Goal: Task Accomplishment & Management: Manage account settings

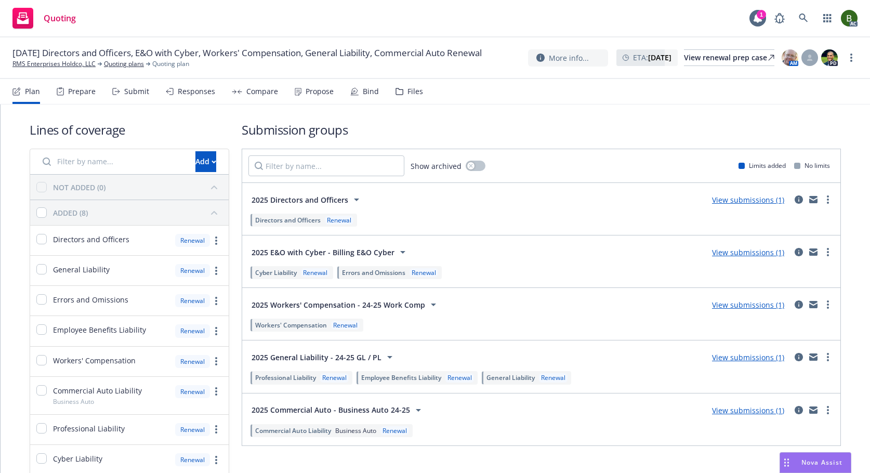
click at [408, 92] on div "Files" at bounding box center [416, 91] width 16 height 8
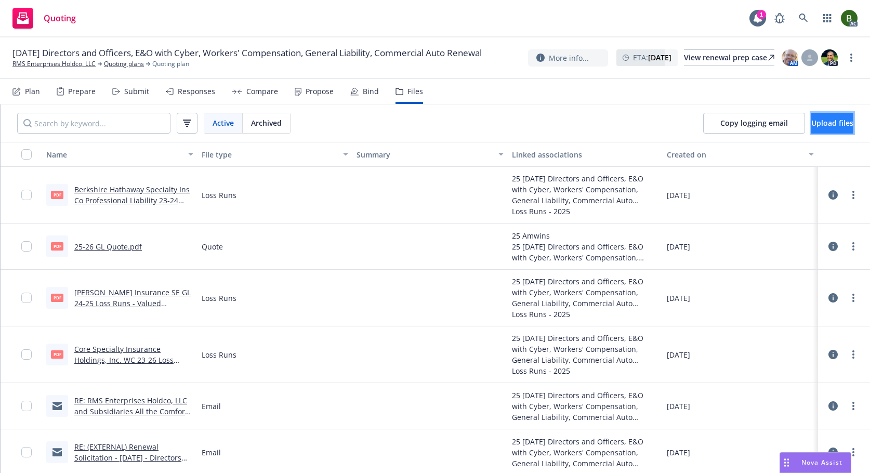
click at [811, 115] on button "Upload files" at bounding box center [832, 123] width 42 height 21
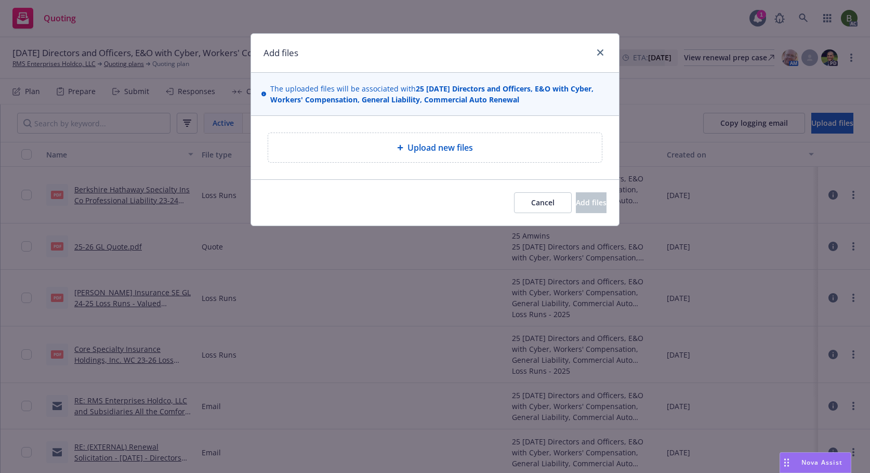
click at [464, 143] on span "Upload new files" at bounding box center [440, 147] width 65 height 12
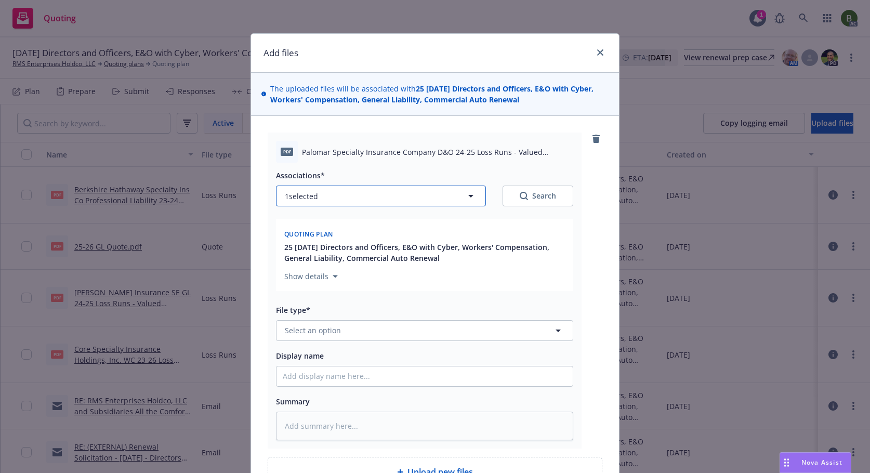
click at [403, 203] on button "1 selected" at bounding box center [381, 196] width 210 height 21
type textarea "x"
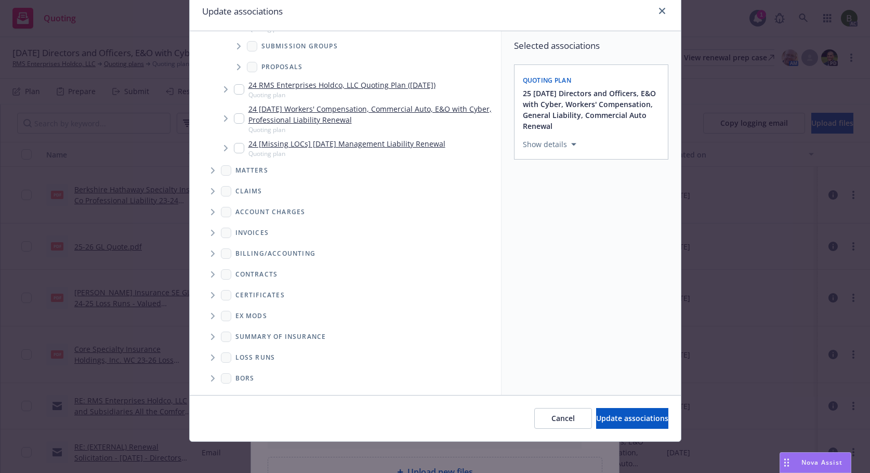
scroll to position [44, 0]
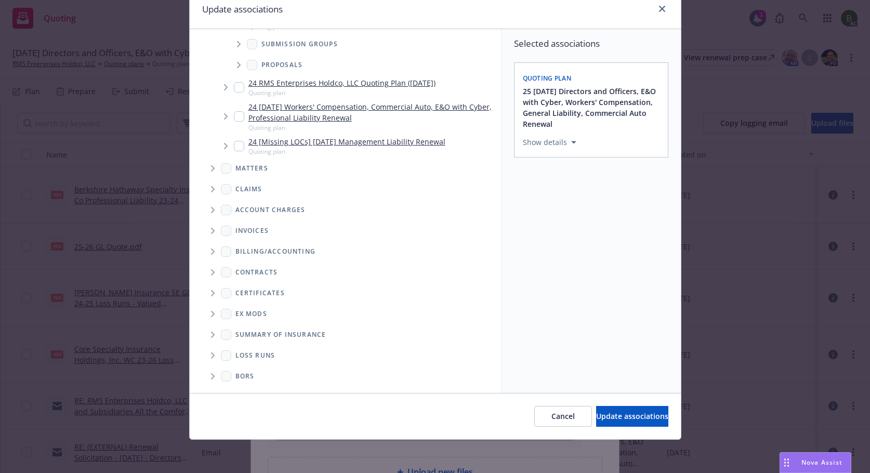
click at [211, 357] on icon "Folder Tree Example" at bounding box center [213, 355] width 4 height 6
click at [231, 391] on span "2025" at bounding box center [249, 392] width 37 height 15
checkbox input "true"
click at [614, 421] on span "Update associations" at bounding box center [632, 416] width 72 height 10
type textarea "x"
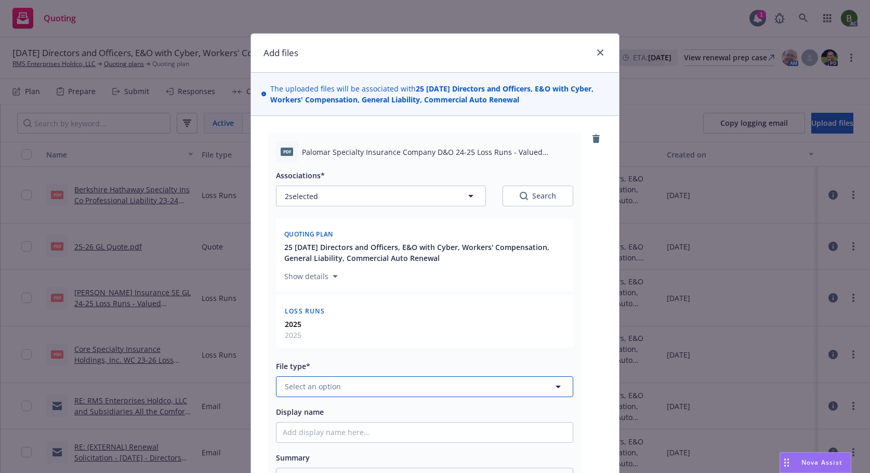
click at [372, 385] on button "Select an option" at bounding box center [424, 386] width 297 height 21
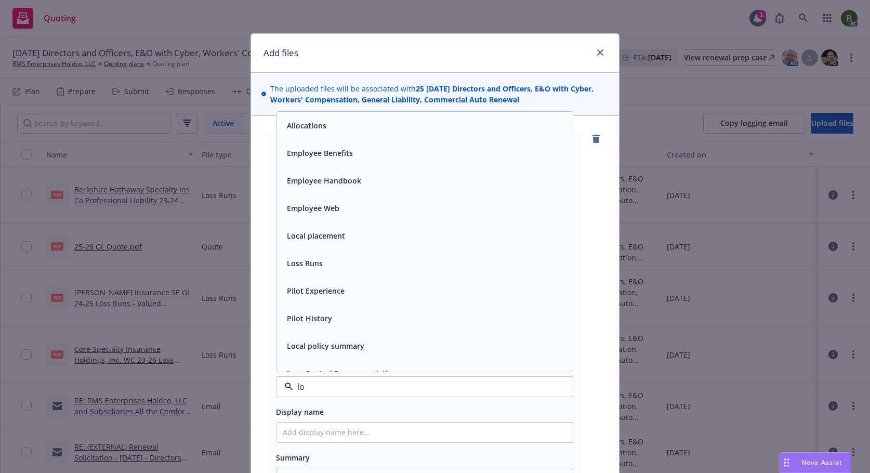
type input "los"
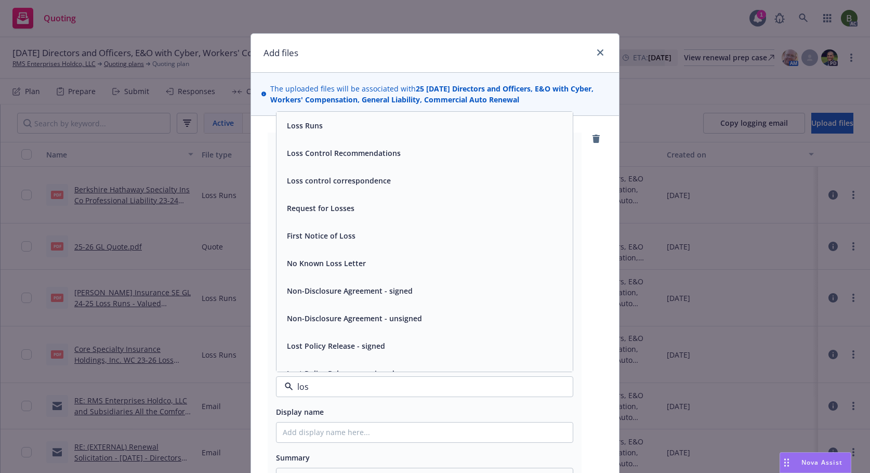
click at [313, 132] on div "Loss Runs" at bounding box center [304, 125] width 42 height 15
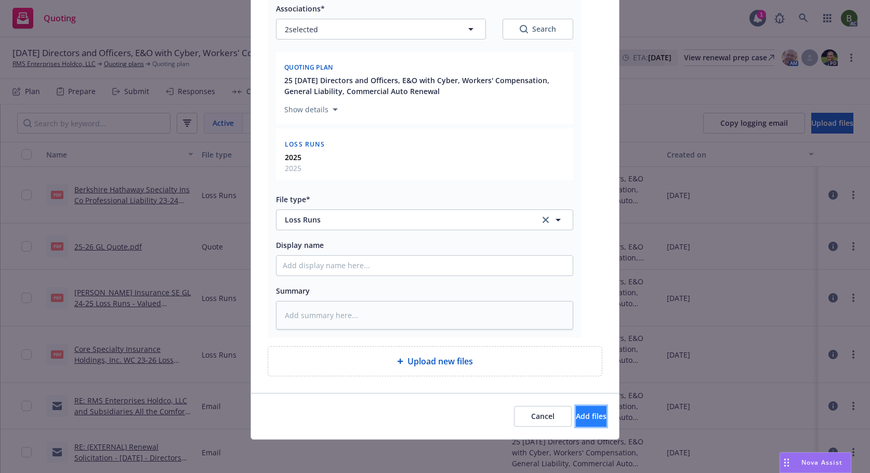
click at [576, 416] on span "Add files" at bounding box center [591, 416] width 31 height 10
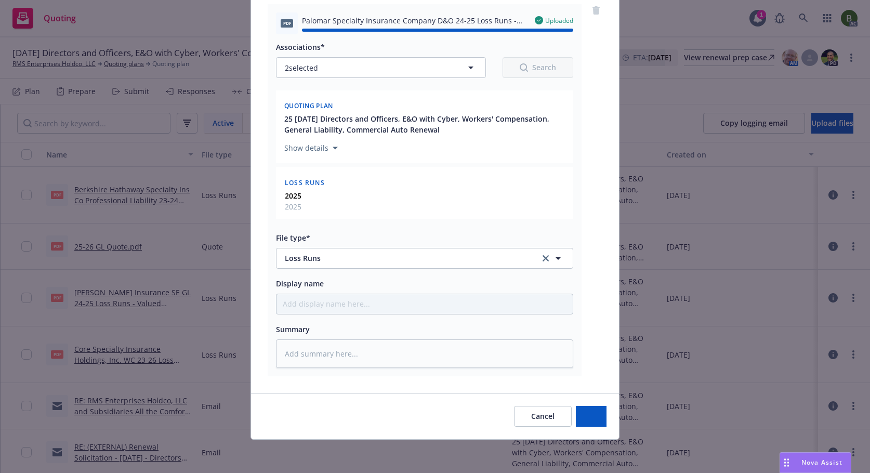
type textarea "x"
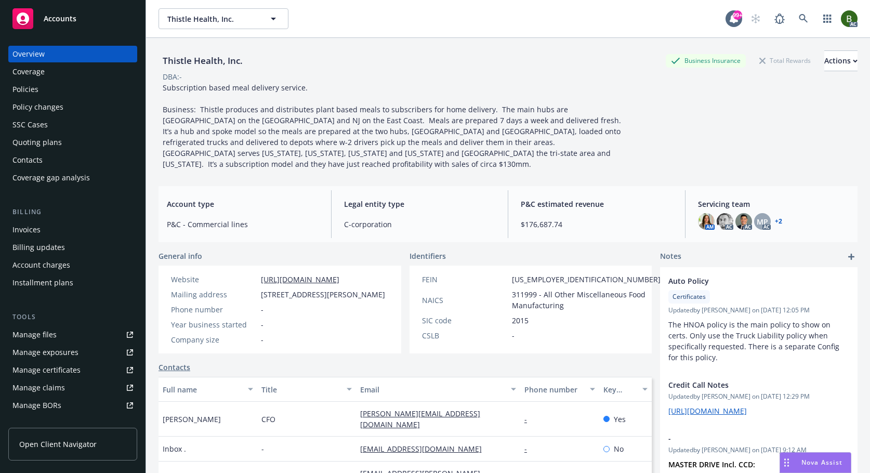
click at [47, 330] on div "Manage files" at bounding box center [34, 334] width 44 height 17
click at [775, 218] on link "+ 2" at bounding box center [778, 221] width 7 height 6
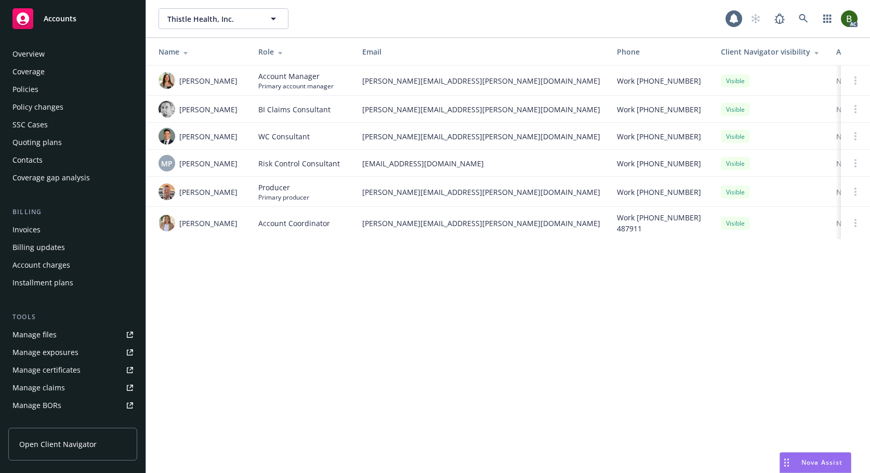
scroll to position [187, 0]
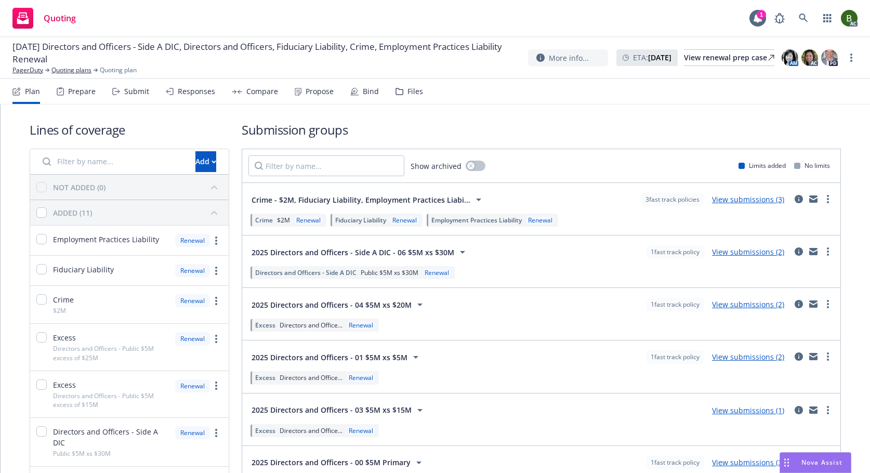
click at [408, 93] on div "Files" at bounding box center [416, 91] width 16 height 8
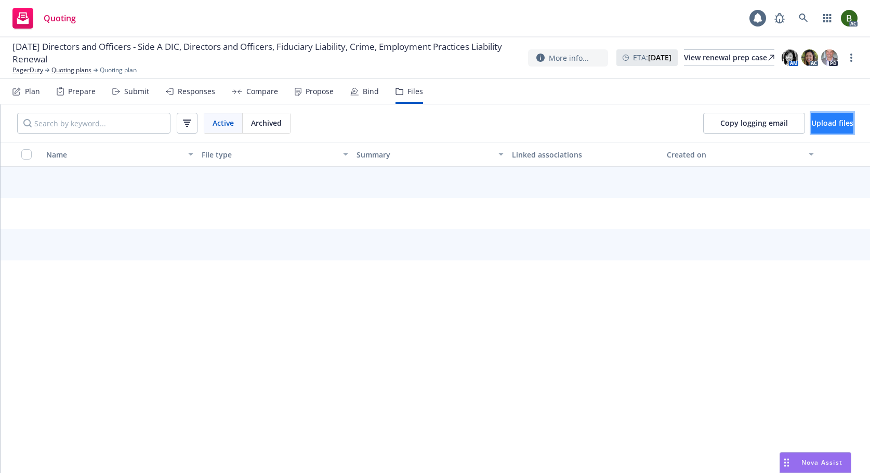
click at [820, 127] on span "Upload files" at bounding box center [832, 123] width 42 height 10
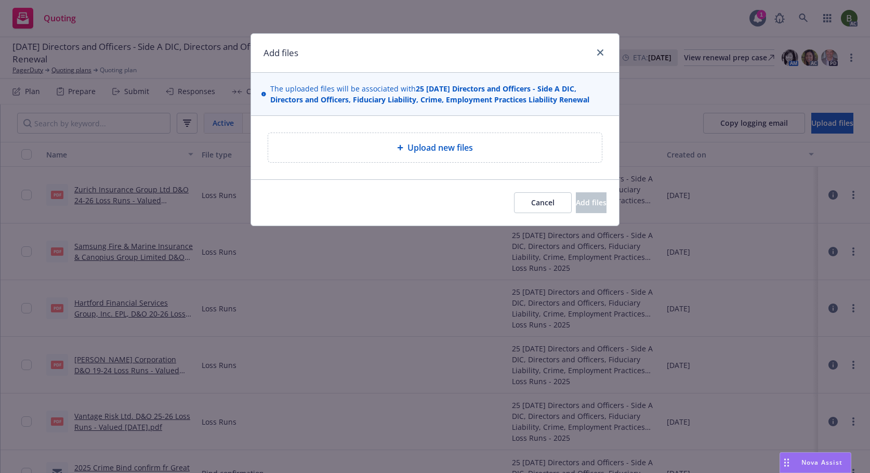
click at [418, 143] on span "Upload new files" at bounding box center [440, 147] width 65 height 12
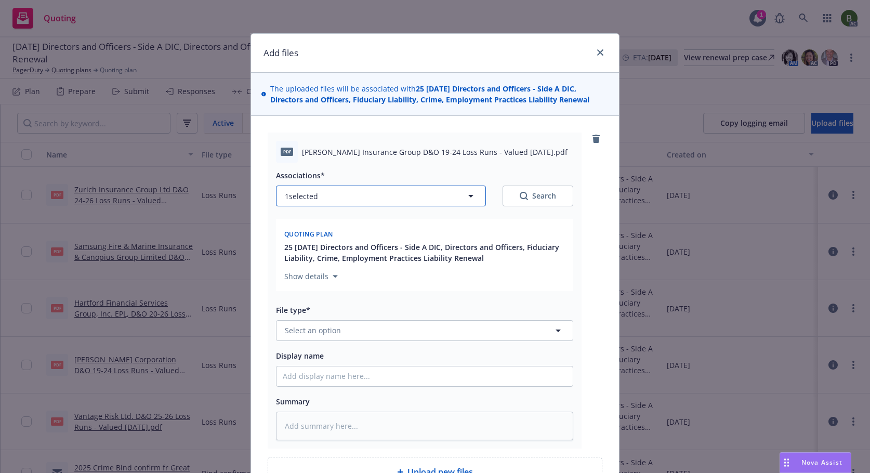
click at [424, 192] on button "1 selected" at bounding box center [381, 196] width 210 height 21
type textarea "x"
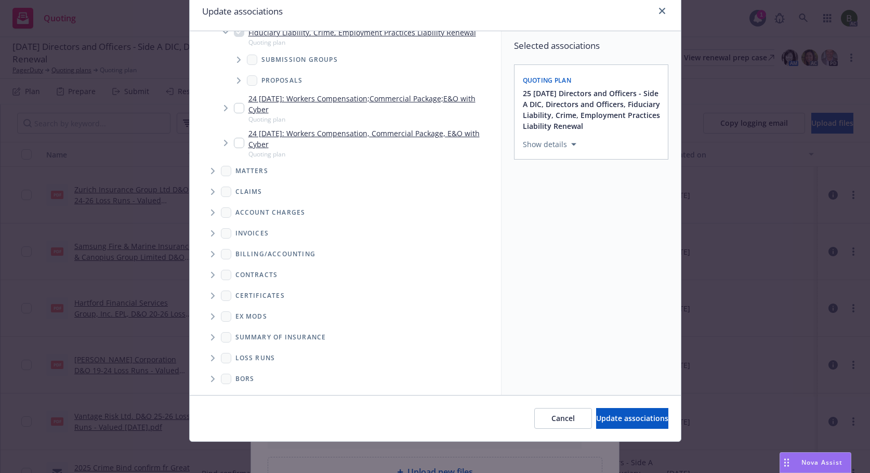
scroll to position [44, 0]
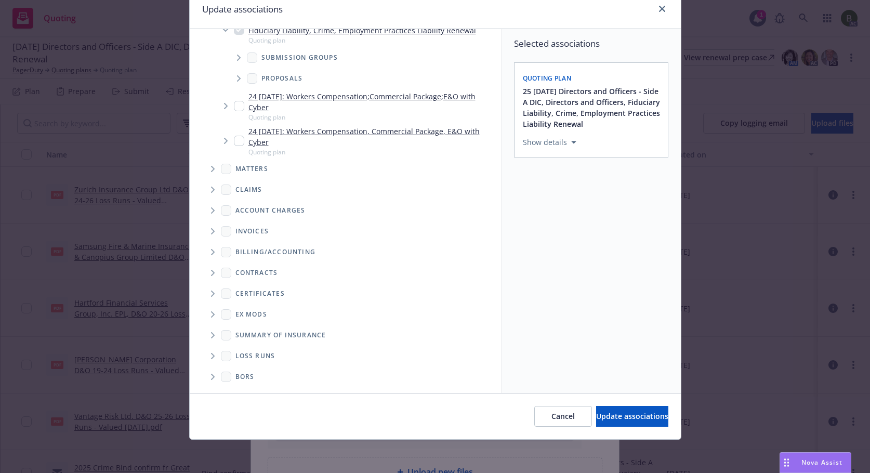
drag, startPoint x: 206, startPoint y: 356, endPoint x: 213, endPoint y: 360, distance: 7.5
click at [206, 356] on span "Folder Tree Example" at bounding box center [212, 356] width 17 height 17
click at [239, 389] on input "Folder Tree Example" at bounding box center [240, 393] width 10 height 10
checkbox input "true"
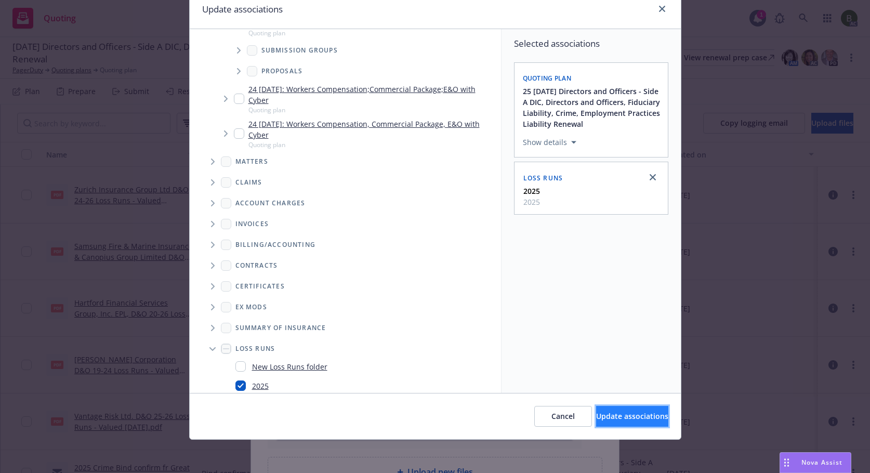
click at [602, 421] on span "Update associations" at bounding box center [632, 416] width 72 height 10
type textarea "x"
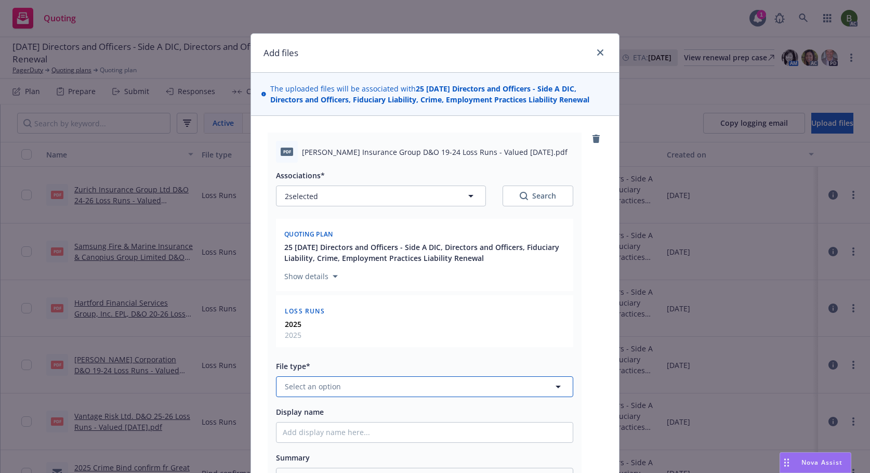
click at [387, 378] on button "Select an option" at bounding box center [424, 386] width 297 height 21
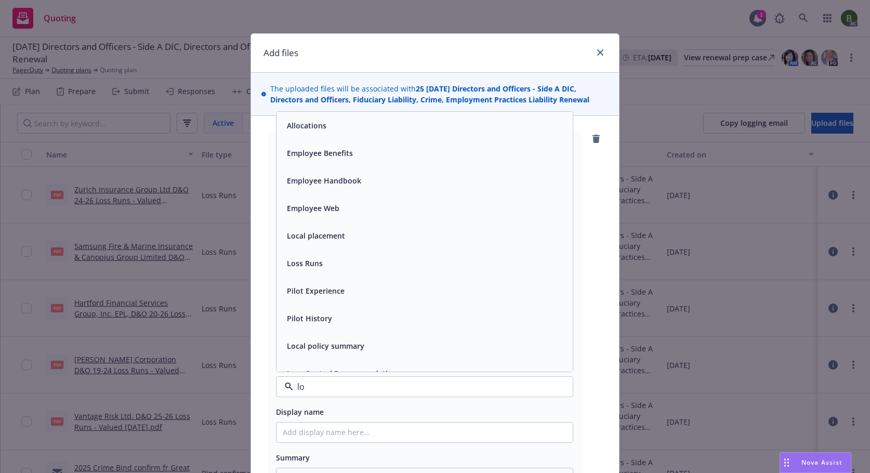
type input "los"
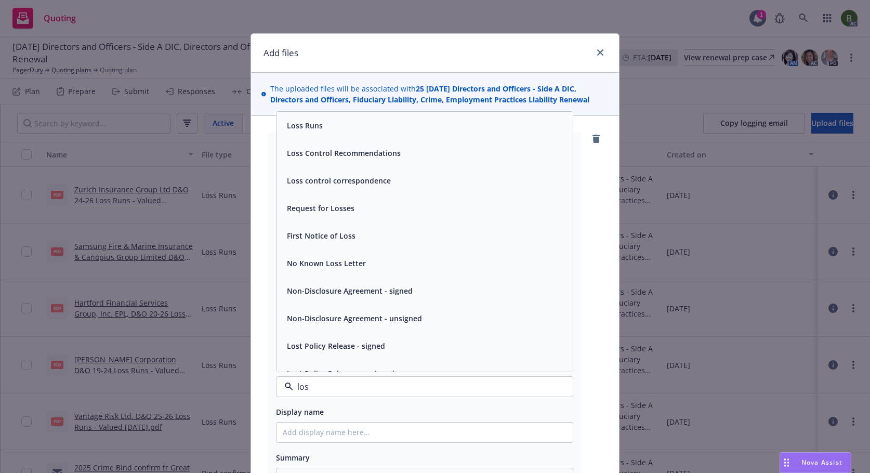
click at [296, 122] on span "Loss Runs" at bounding box center [305, 125] width 36 height 11
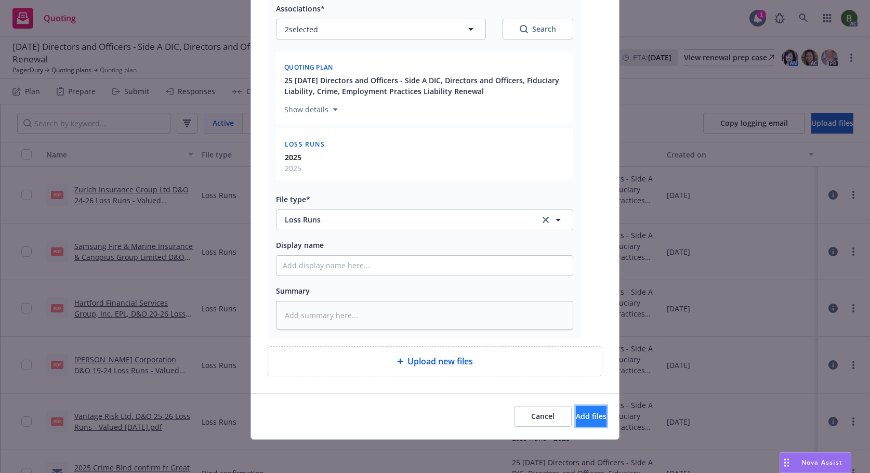
click at [585, 412] on span "Add files" at bounding box center [591, 416] width 31 height 10
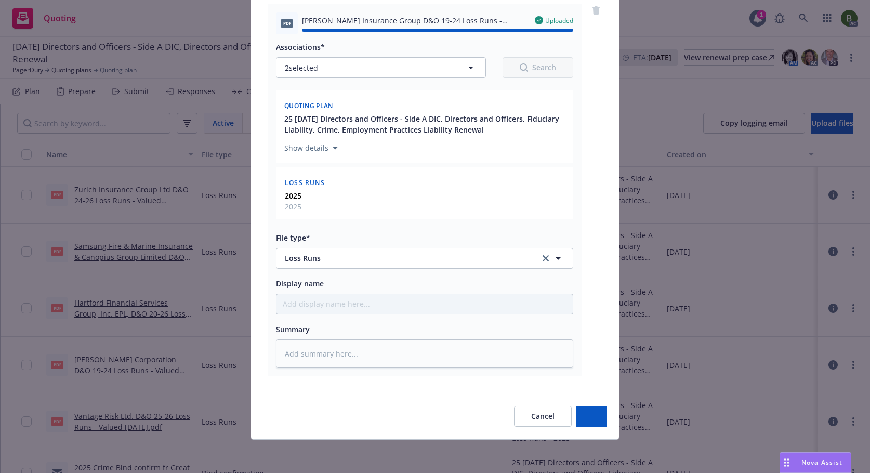
type textarea "x"
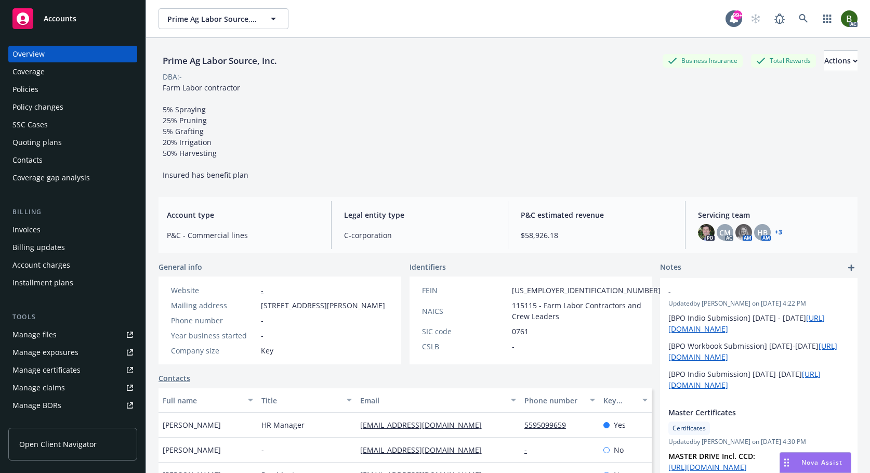
click at [40, 336] on div "Manage files" at bounding box center [34, 334] width 44 height 17
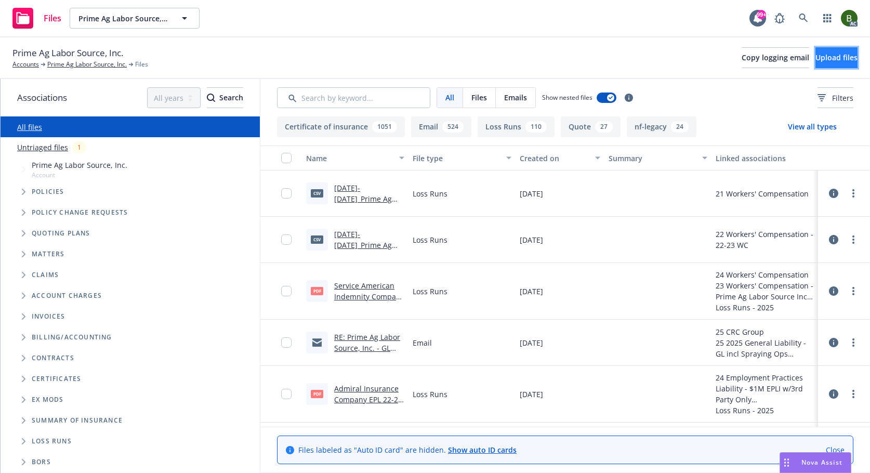
click at [816, 53] on span "Upload files" at bounding box center [837, 58] width 42 height 10
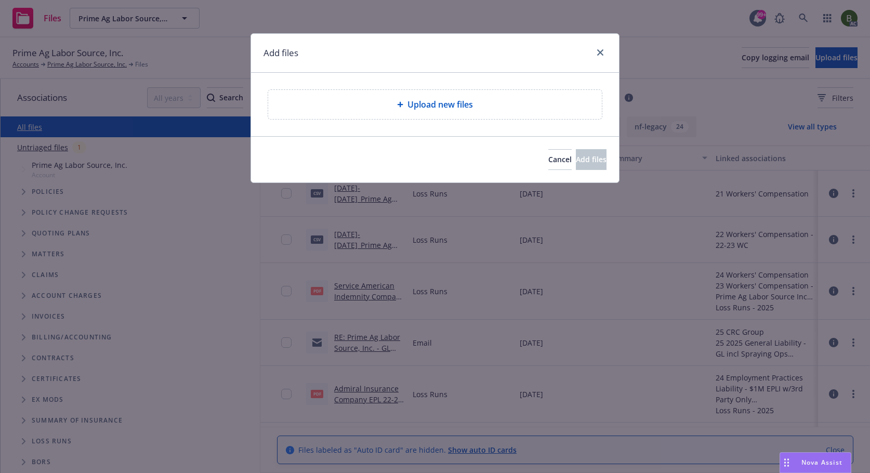
click at [425, 107] on span "Upload new files" at bounding box center [440, 104] width 65 height 12
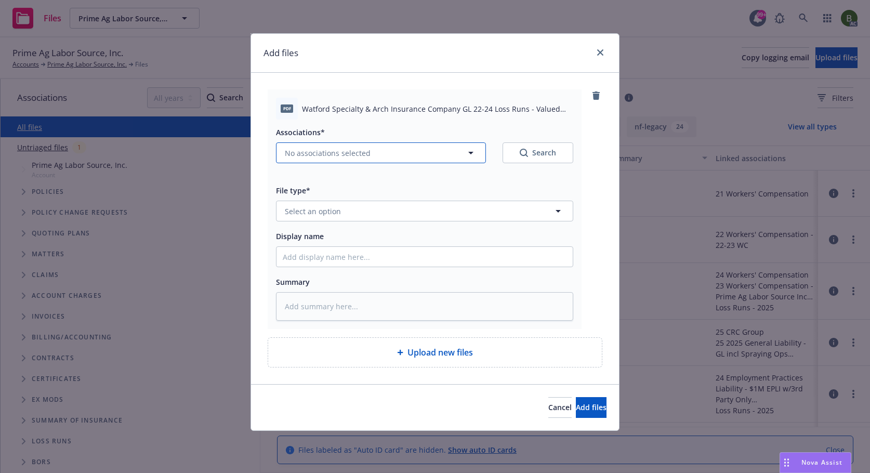
click at [408, 153] on button "No associations selected" at bounding box center [381, 152] width 210 height 21
type textarea "x"
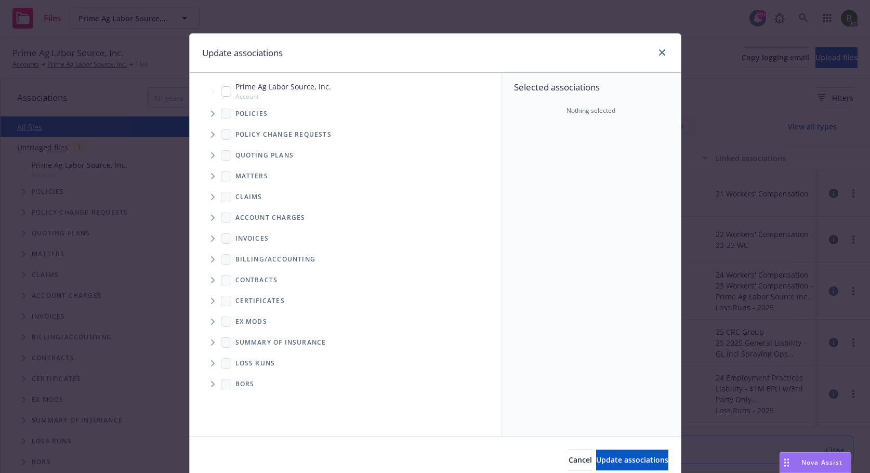
click at [211, 116] on icon "Tree Example" at bounding box center [213, 114] width 4 height 6
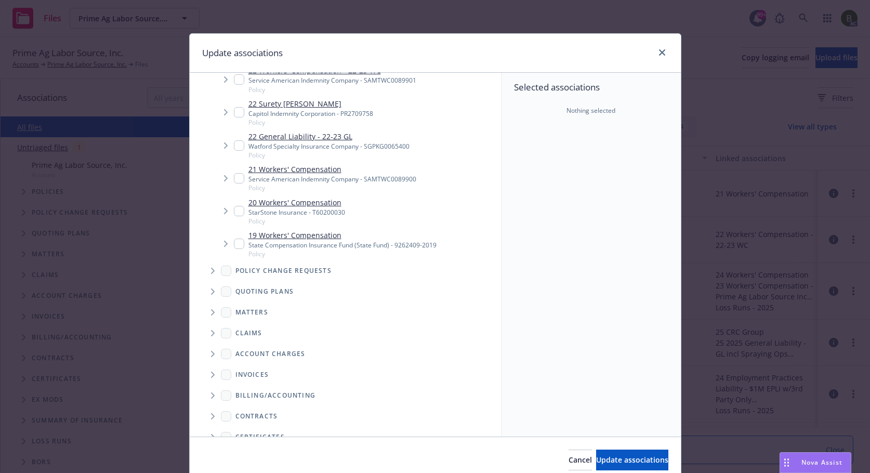
scroll to position [501, 0]
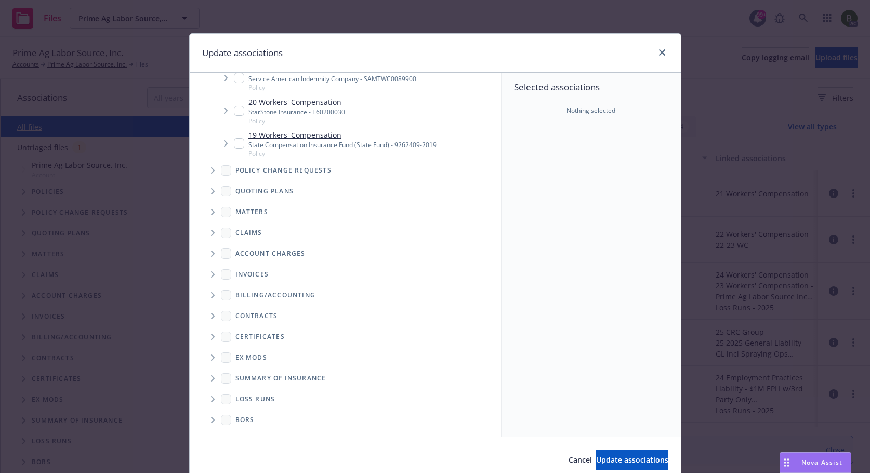
click at [211, 400] on icon "Folder Tree Example" at bounding box center [213, 399] width 4 height 6
click at [246, 435] on div "2025" at bounding box center [251, 436] width 33 height 15
checkbox input "true"
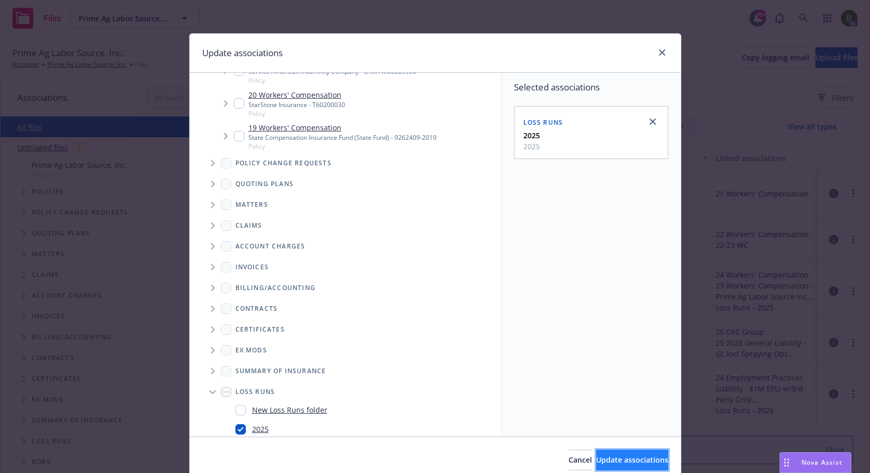
click at [596, 458] on span "Update associations" at bounding box center [632, 460] width 72 height 10
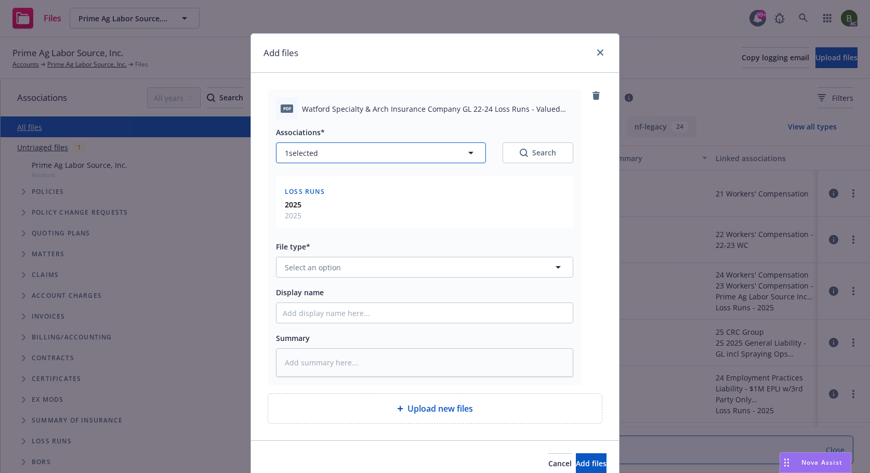
click at [338, 155] on button "1 selected" at bounding box center [381, 152] width 210 height 21
type textarea "x"
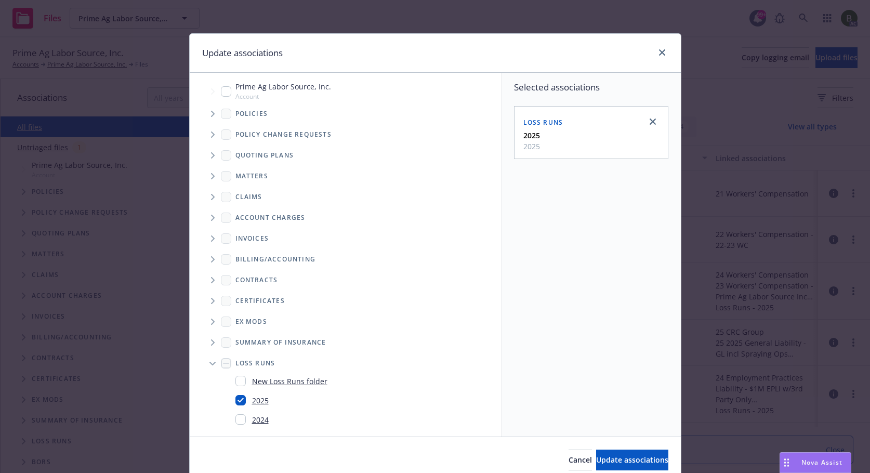
click at [211, 116] on icon "Tree Example" at bounding box center [213, 114] width 4 height 6
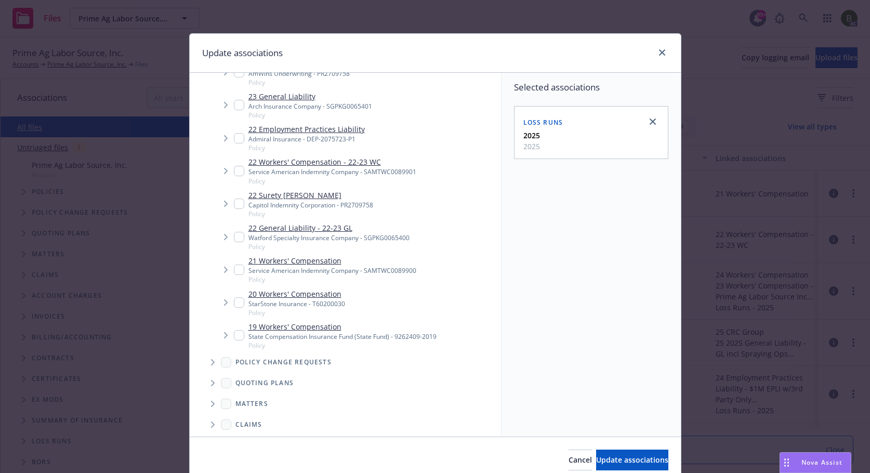
scroll to position [260, 0]
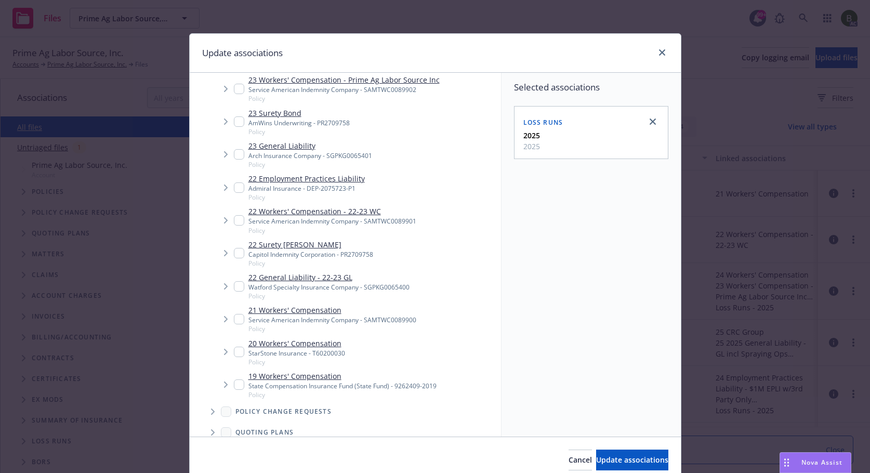
click at [234, 284] on input "Tree Example" at bounding box center [239, 286] width 10 height 10
checkbox input "true"
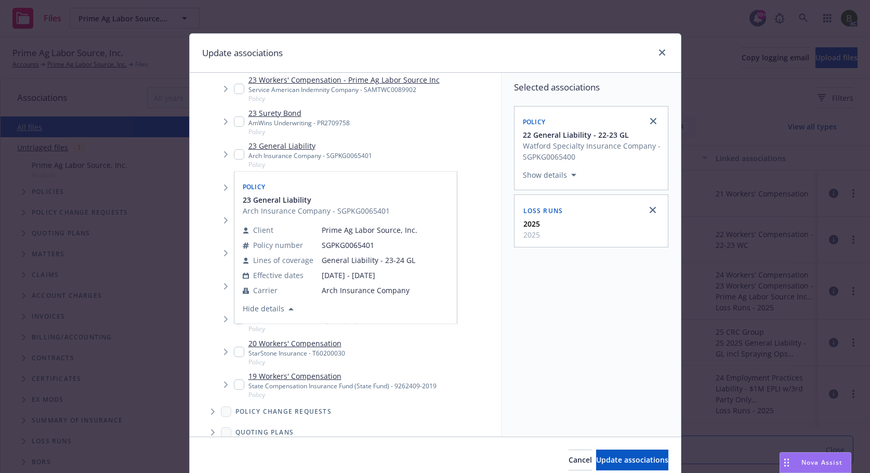
click at [235, 152] on input "Tree Example" at bounding box center [239, 154] width 10 height 10
checkbox input "true"
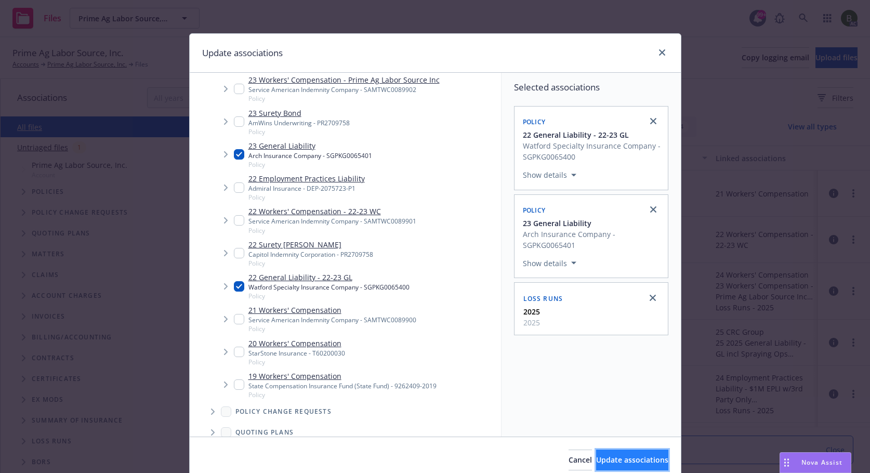
click at [626, 462] on span "Update associations" at bounding box center [632, 460] width 72 height 10
type textarea "x"
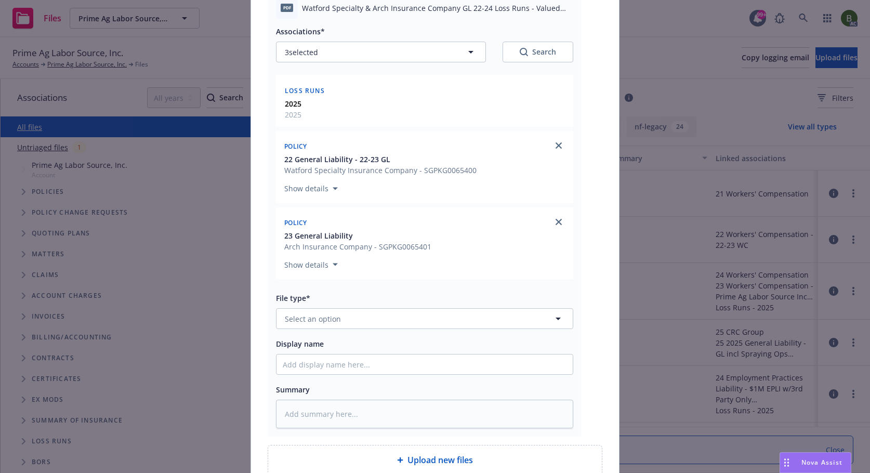
scroll to position [200, 0]
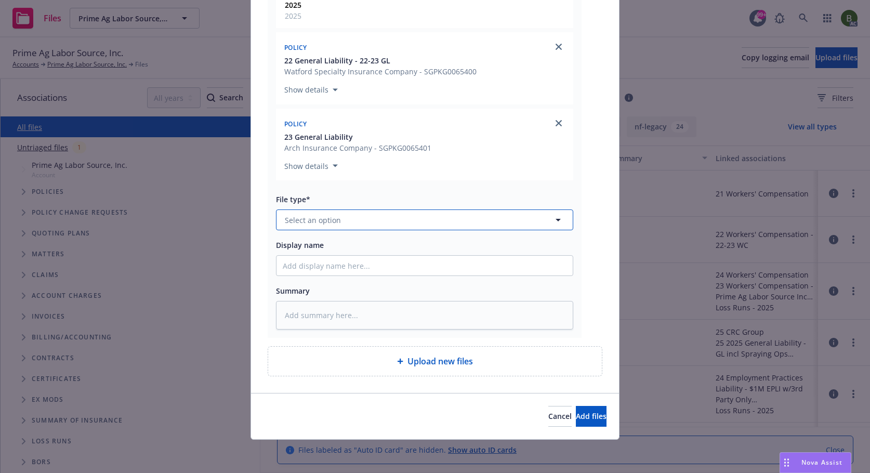
click at [397, 227] on button "Select an option" at bounding box center [424, 219] width 297 height 21
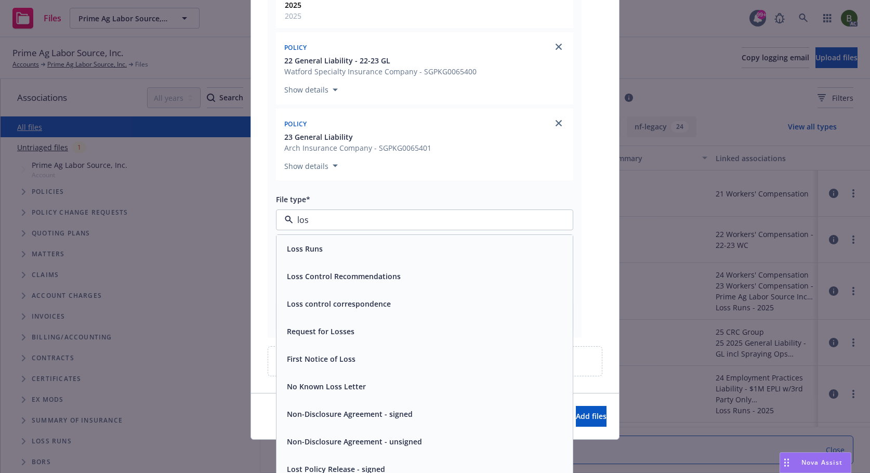
type input "loss"
click at [344, 247] on div "Loss Runs" at bounding box center [425, 248] width 284 height 15
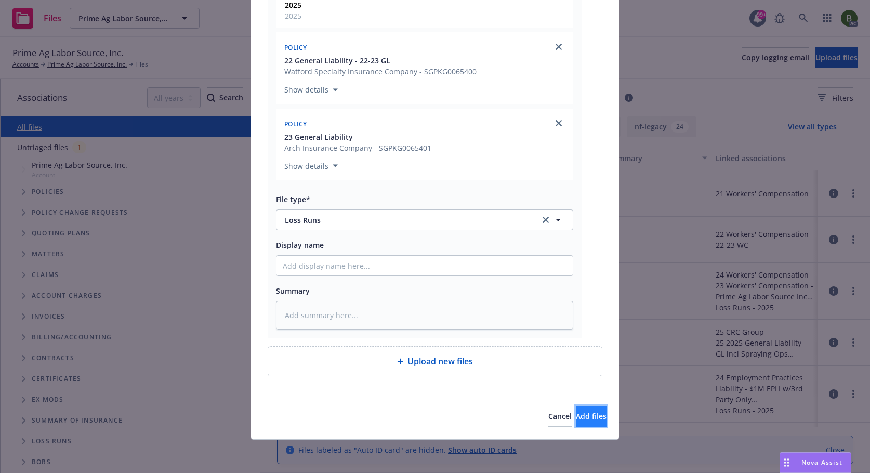
click at [581, 420] on span "Add files" at bounding box center [591, 416] width 31 height 10
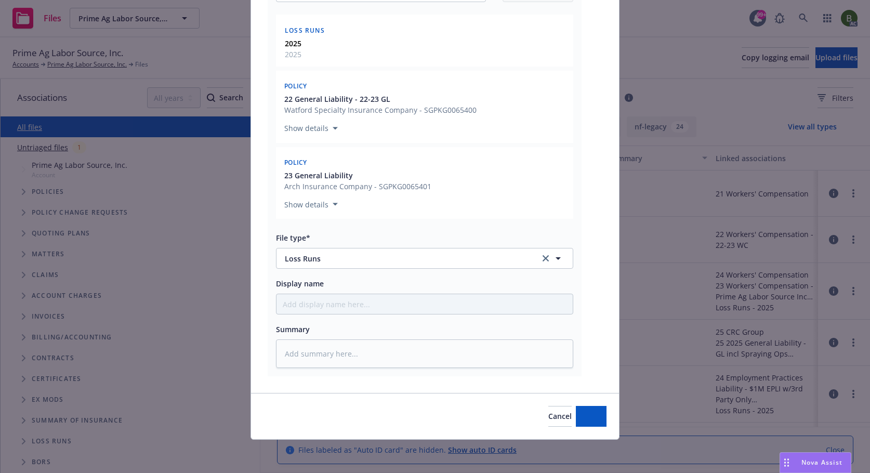
scroll to position [161, 0]
type textarea "x"
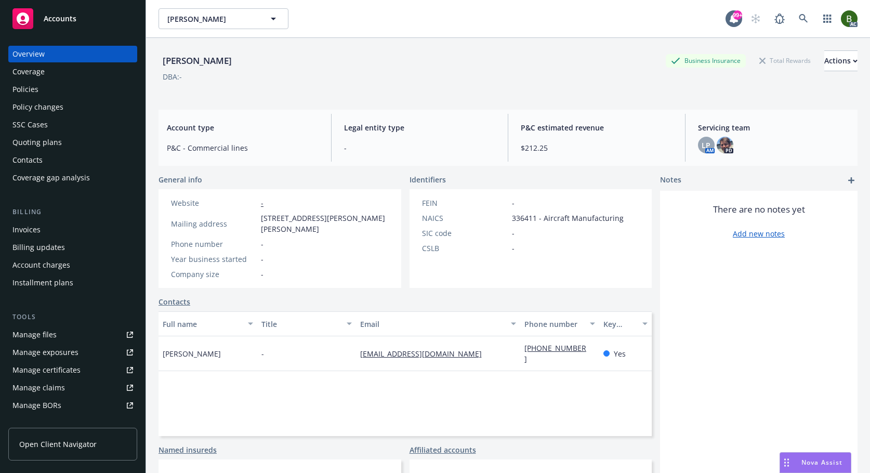
click at [36, 93] on div "Policies" at bounding box center [25, 89] width 26 height 17
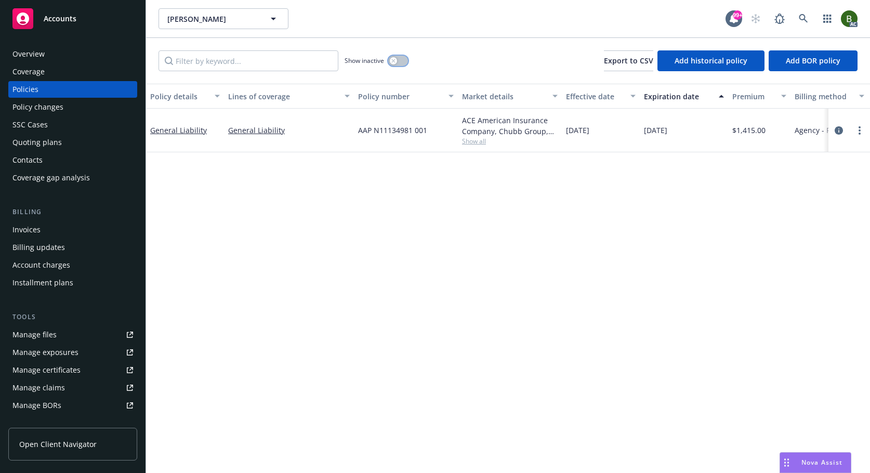
click at [401, 63] on button "button" at bounding box center [398, 61] width 20 height 10
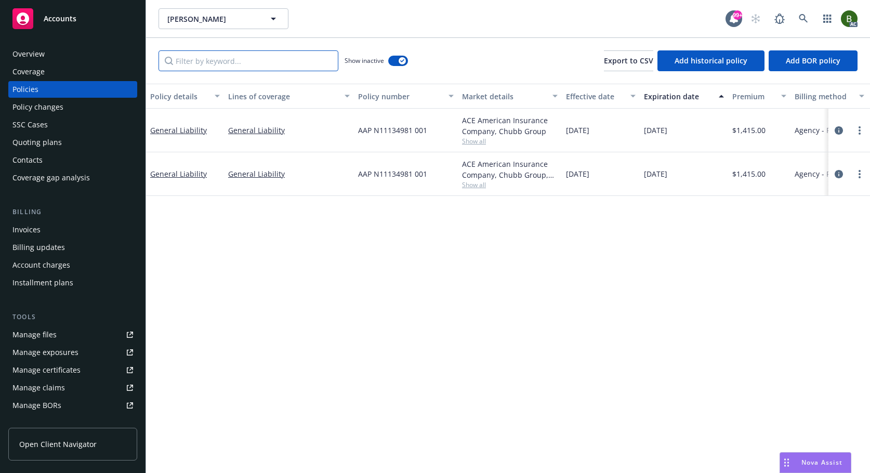
click at [276, 67] on input "Filter by keyword..." at bounding box center [249, 60] width 180 height 21
click at [841, 177] on icon "circleInformation" at bounding box center [839, 174] width 8 height 8
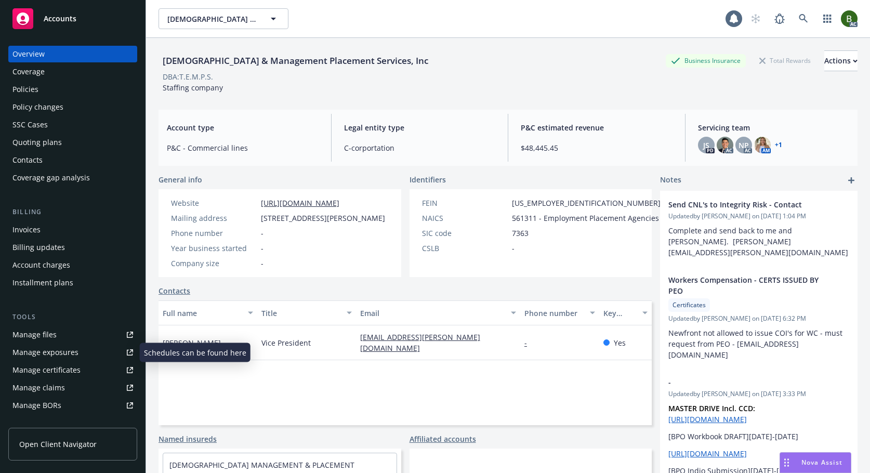
click at [56, 334] on link "Manage files" at bounding box center [72, 334] width 129 height 17
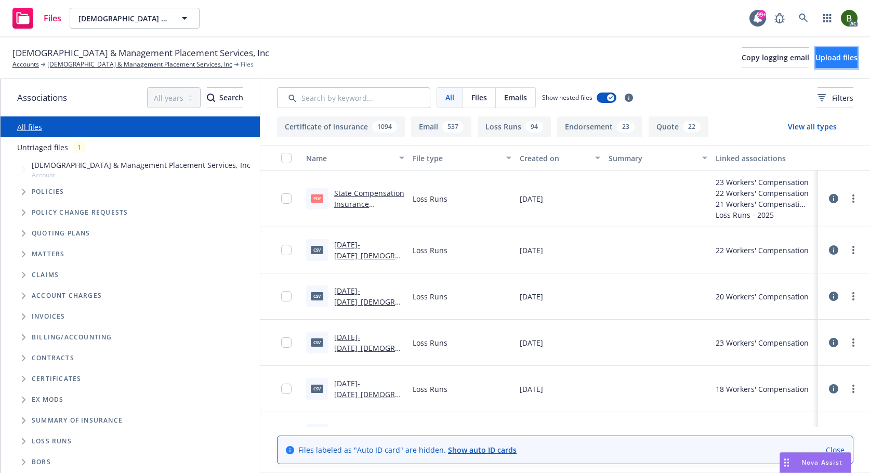
click at [816, 58] on span "Upload files" at bounding box center [837, 58] width 42 height 10
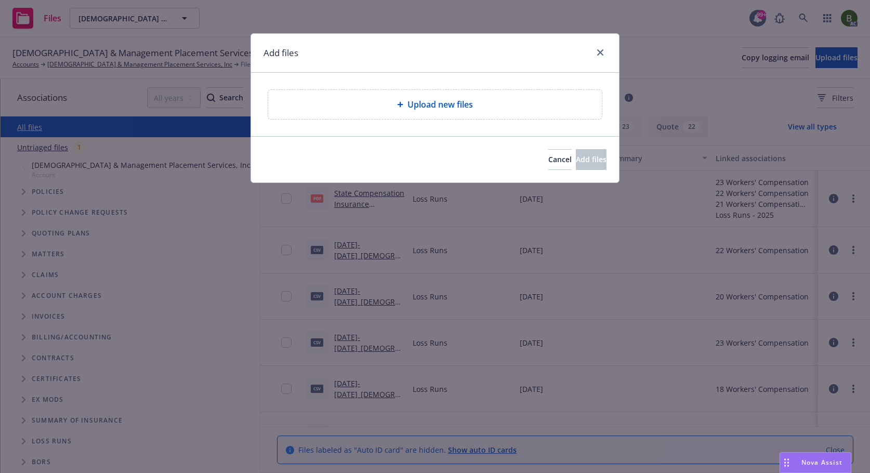
click at [408, 111] on span "Upload new files" at bounding box center [440, 104] width 65 height 12
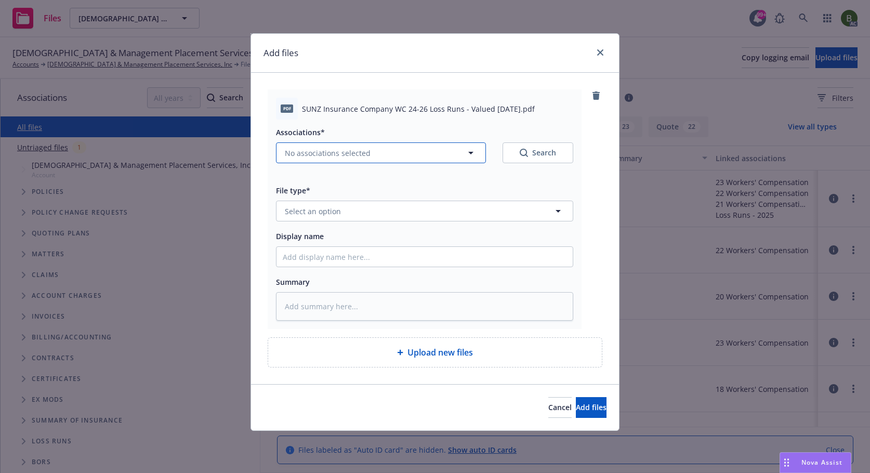
click at [465, 155] on icon "button" at bounding box center [471, 153] width 12 height 12
type textarea "x"
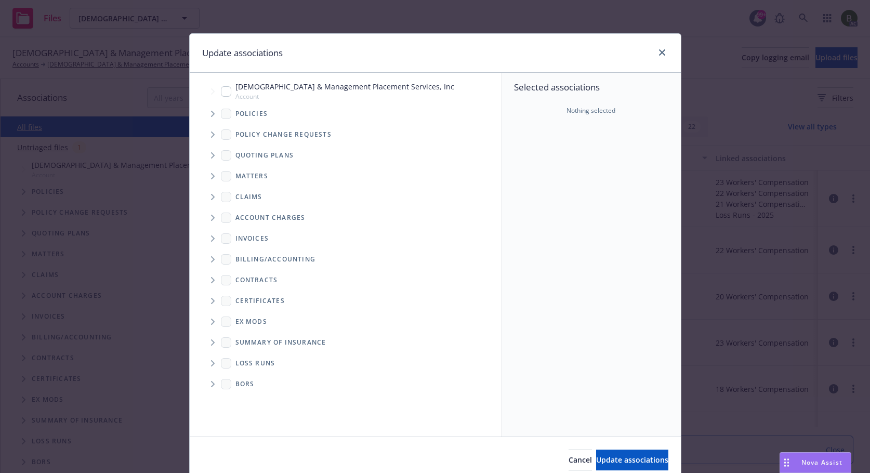
click at [205, 365] on span "Folder Tree Example" at bounding box center [212, 363] width 17 height 17
click at [253, 400] on link "2025" at bounding box center [260, 400] width 17 height 11
checkbox input "true"
click at [211, 115] on icon "Tree Example" at bounding box center [213, 114] width 4 height 6
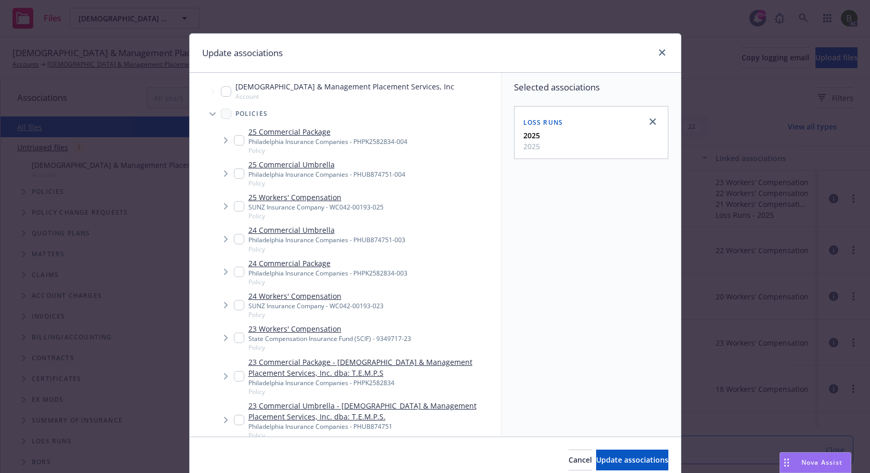
click at [236, 307] on input "Tree Example" at bounding box center [239, 305] width 10 height 10
checkbox input "true"
click at [235, 208] on input "Tree Example" at bounding box center [239, 206] width 10 height 10
checkbox input "true"
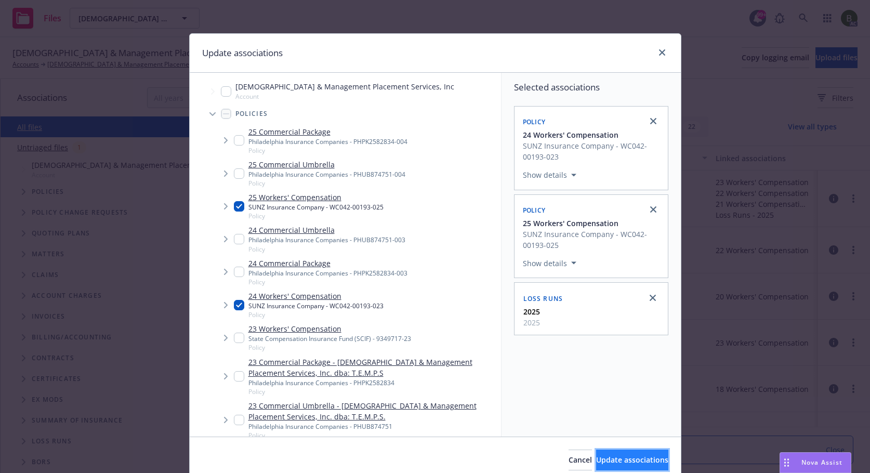
click at [610, 459] on span "Update associations" at bounding box center [632, 460] width 72 height 10
type textarea "x"
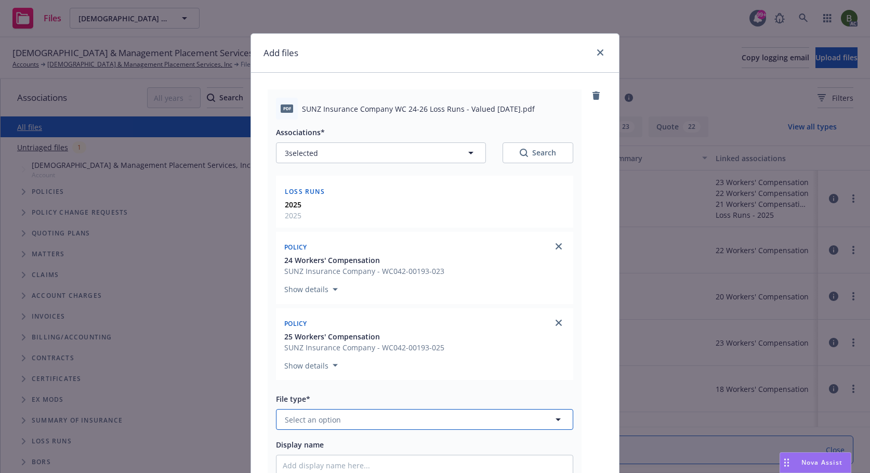
click at [363, 418] on button "Select an option" at bounding box center [424, 419] width 297 height 21
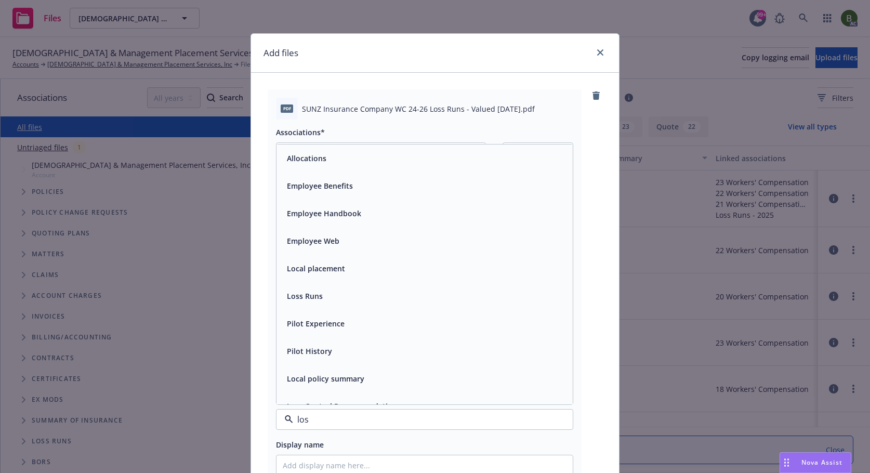
type input "loss"
click at [311, 162] on span "Loss Runs" at bounding box center [305, 158] width 36 height 11
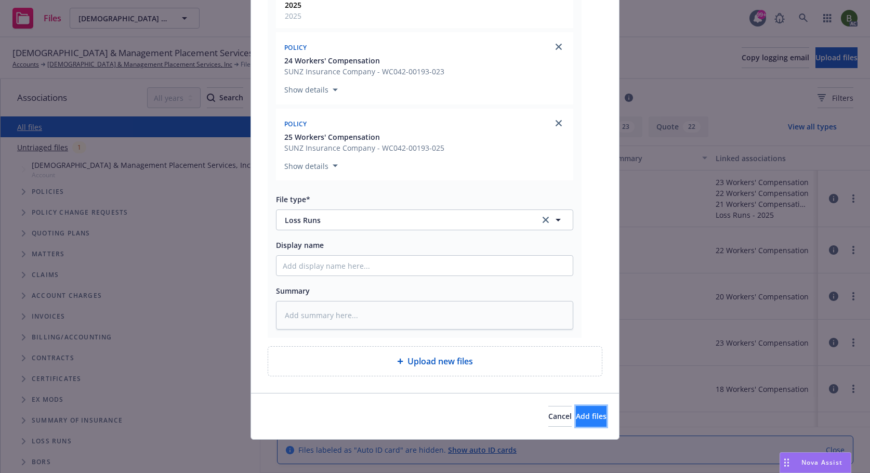
click at [576, 417] on span "Add files" at bounding box center [591, 416] width 31 height 10
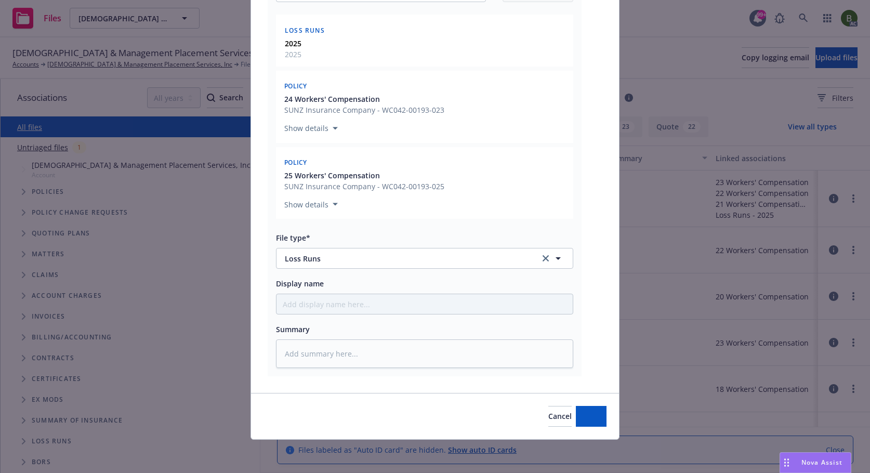
scroll to position [161, 0]
type textarea "x"
